Goal: Submit feedback/report problem

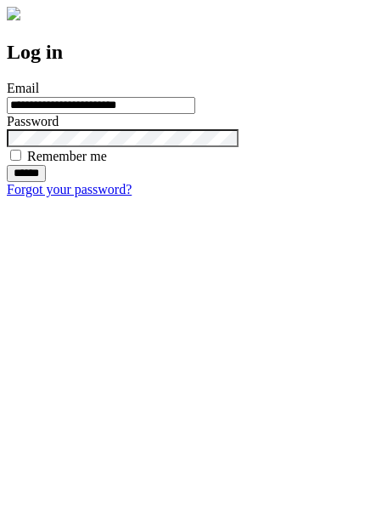
click at [46, 182] on input "******" at bounding box center [26, 173] width 39 height 17
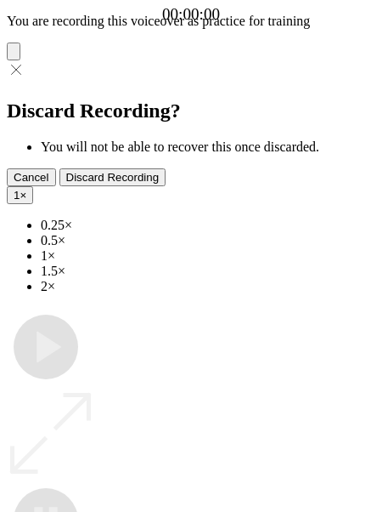
type input "**********"
